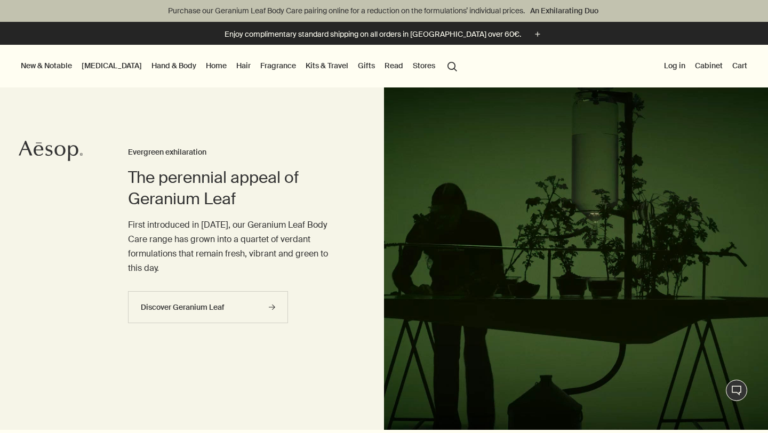
click at [150, 63] on link "Hand & Body" at bounding box center [173, 66] width 49 height 14
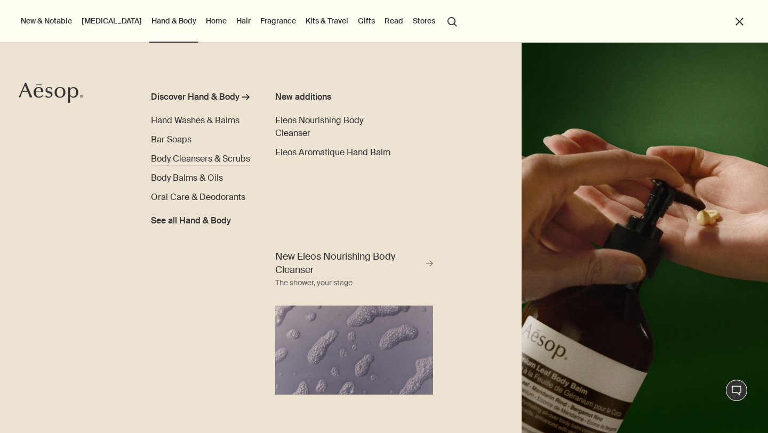
click at [204, 157] on span "Body Cleansers & Scrubs" at bounding box center [200, 158] width 99 height 11
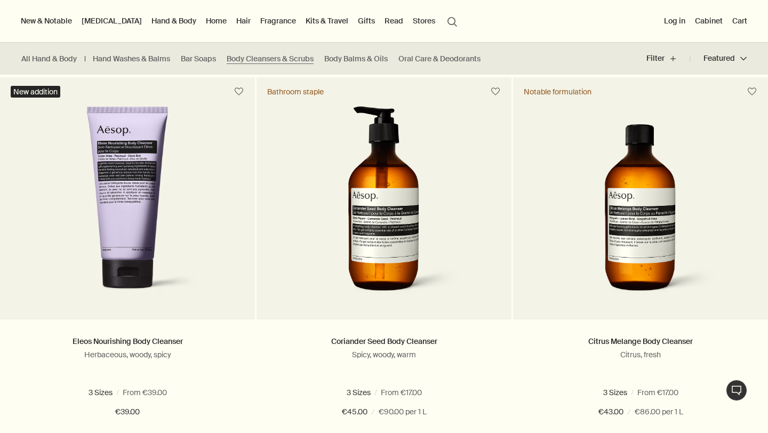
scroll to position [674, 0]
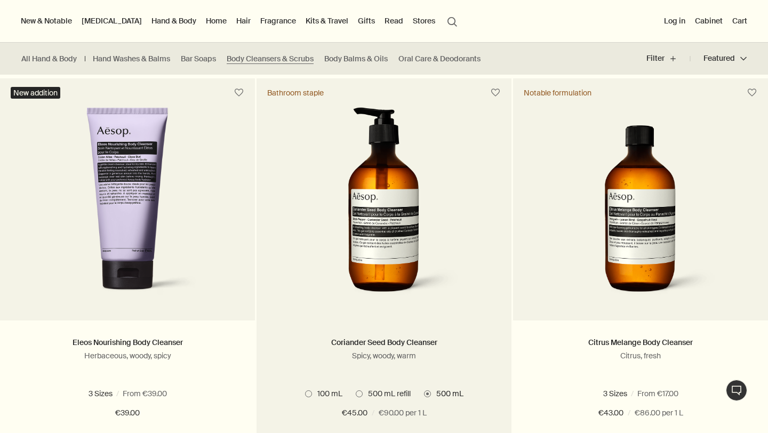
click at [363, 393] on span "500 mL refill" at bounding box center [387, 394] width 48 height 10
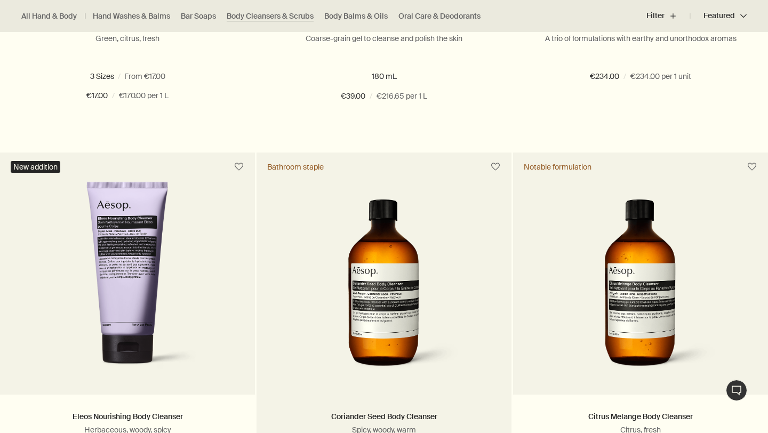
scroll to position [719, 0]
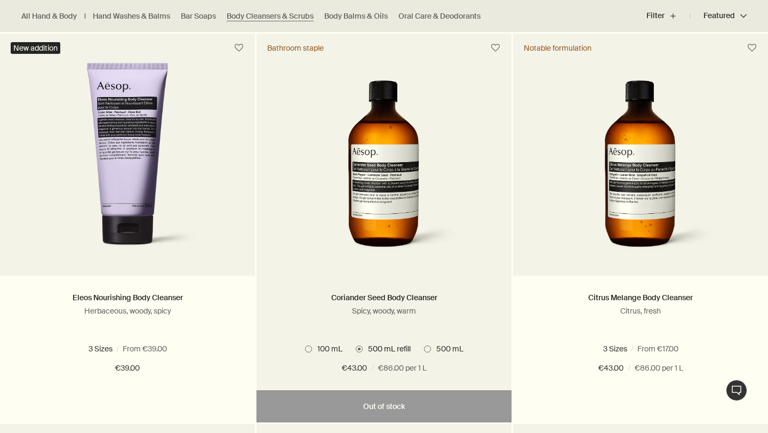
click at [373, 179] on img at bounding box center [385, 160] width 160 height 197
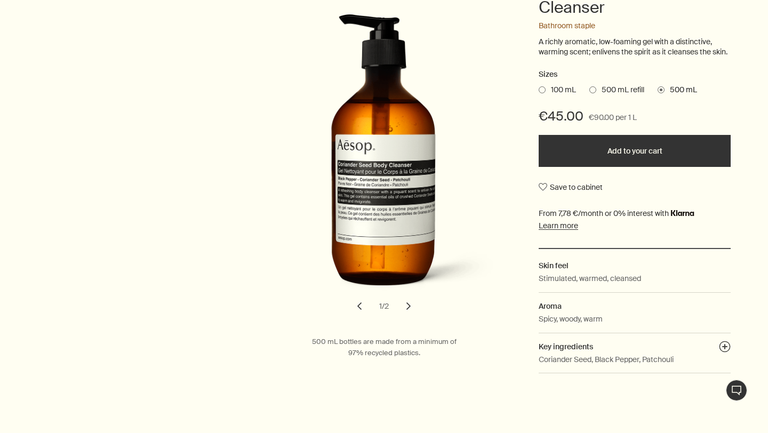
scroll to position [202, 0]
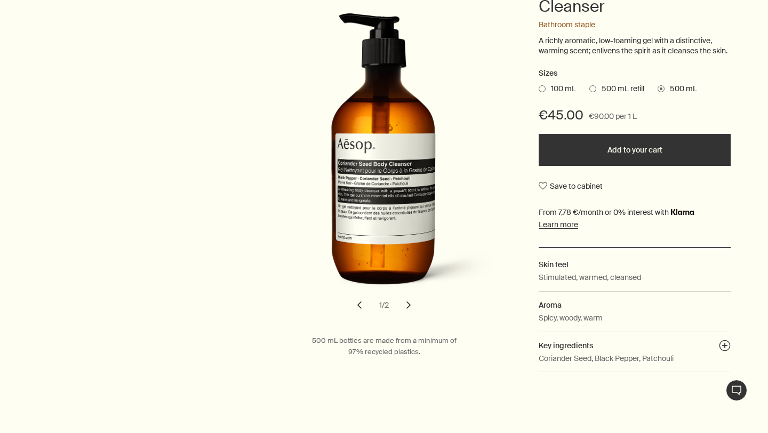
click at [408, 303] on button "chevron" at bounding box center [408, 304] width 23 height 23
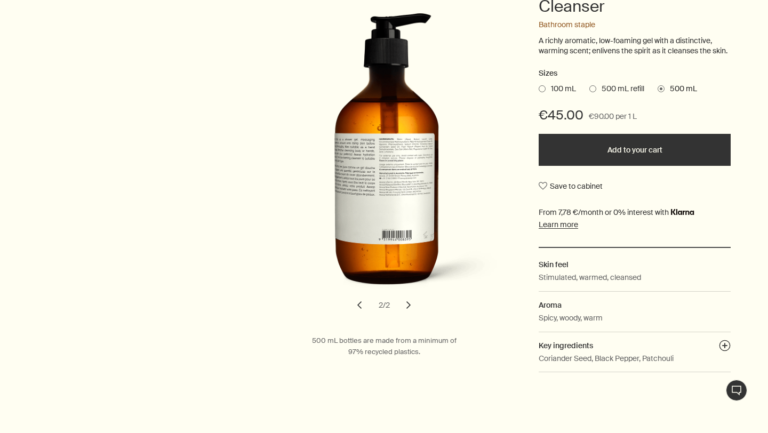
click at [362, 310] on button "chevron" at bounding box center [359, 304] width 23 height 23
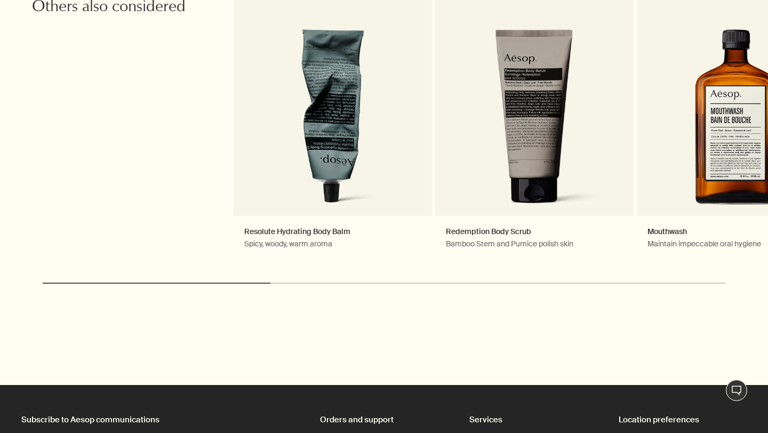
scroll to position [1283, 0]
